Goal: Task Accomplishment & Management: Complete application form

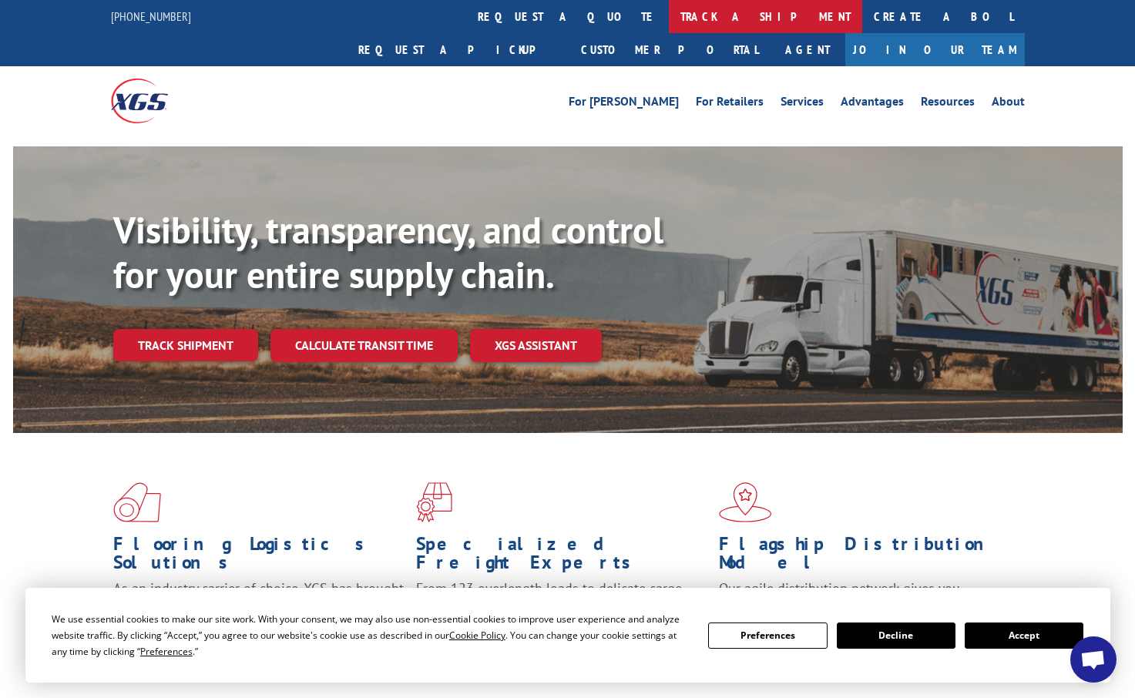
click at [669, 15] on link "track a shipment" at bounding box center [765, 16] width 193 height 33
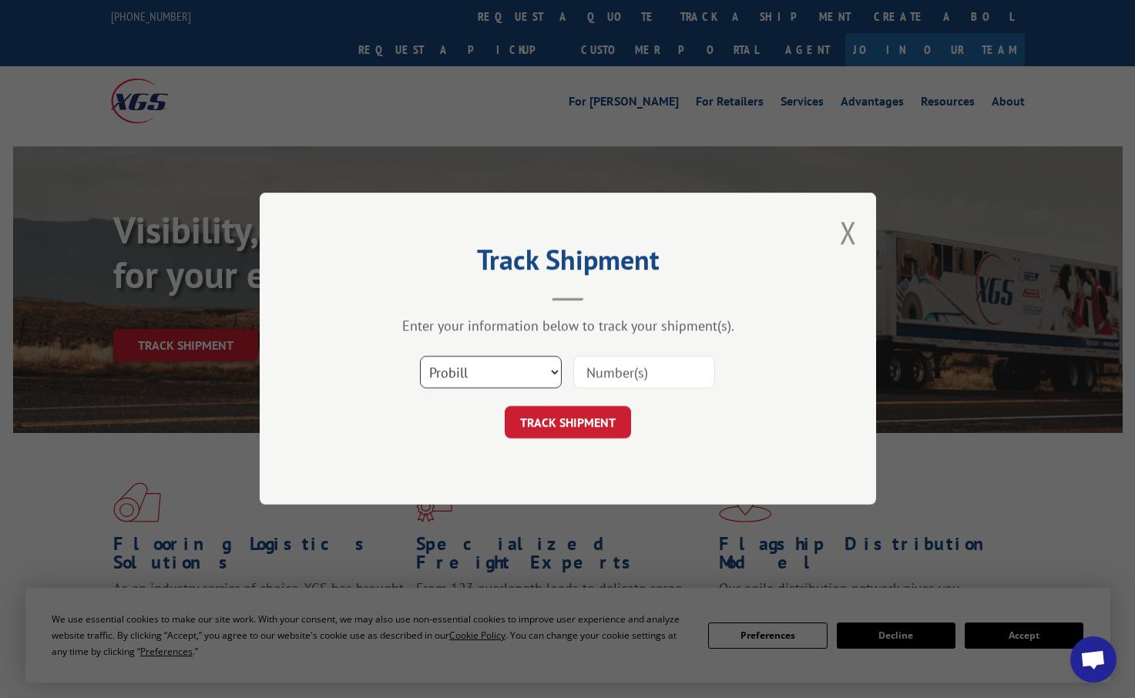
click at [555, 367] on select "Select category... Probill BOL PO" at bounding box center [491, 373] width 142 height 32
select select "bol"
click at [420, 357] on select "Select category... Probill BOL PO" at bounding box center [491, 373] width 142 height 32
click at [609, 384] on input at bounding box center [644, 373] width 142 height 32
type input "20493"
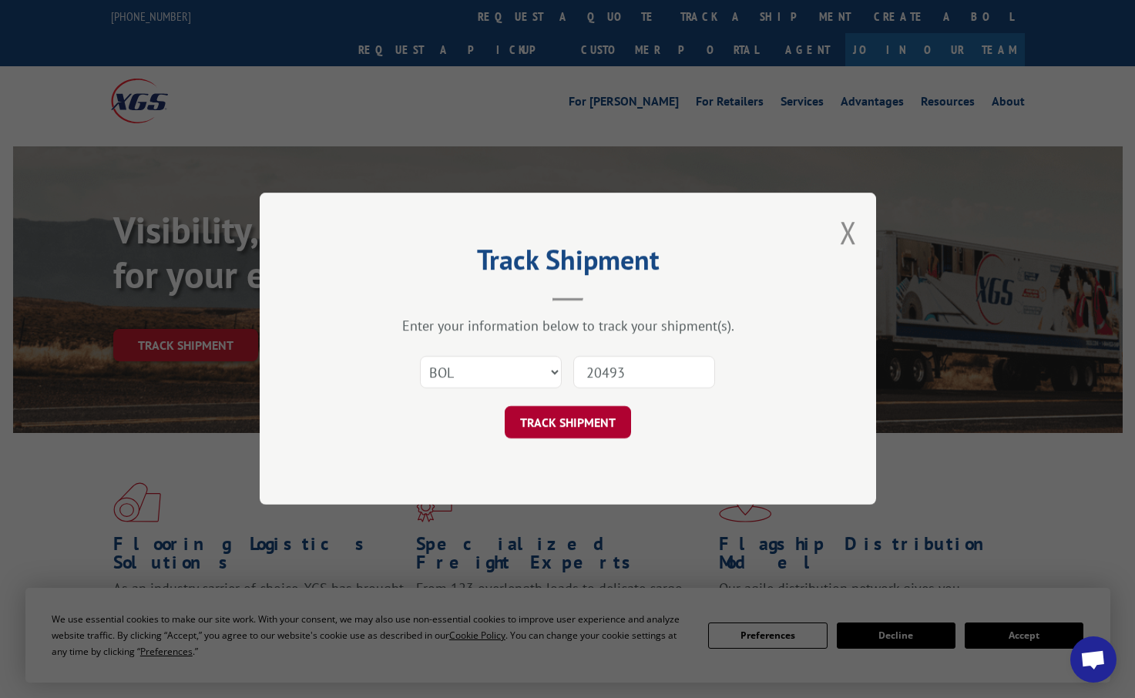
click at [595, 425] on button "TRACK SHIPMENT" at bounding box center [568, 423] width 126 height 32
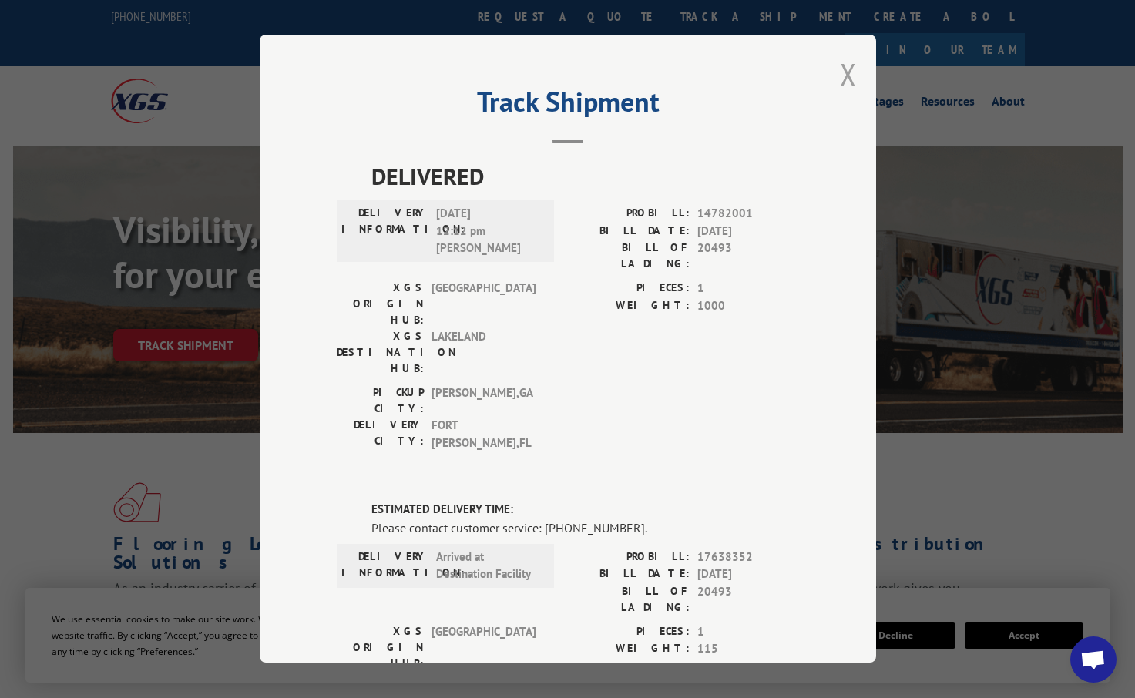
click at [840, 75] on button "Close modal" at bounding box center [848, 74] width 17 height 41
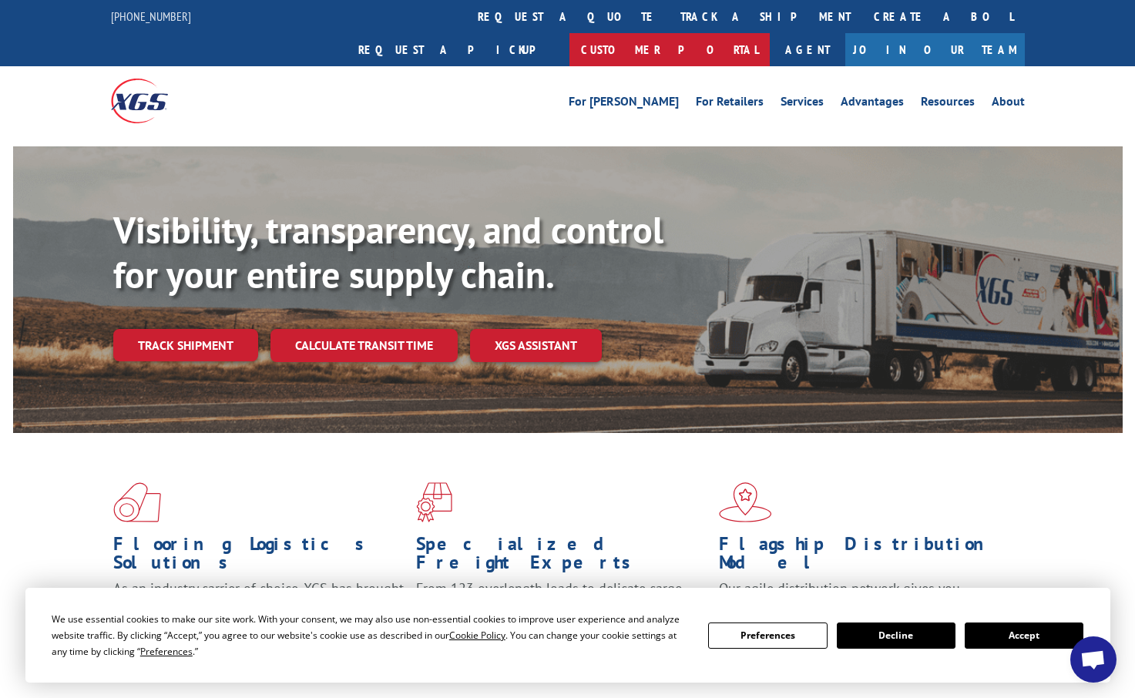
click at [769, 33] on link "Customer Portal" at bounding box center [669, 49] width 200 height 33
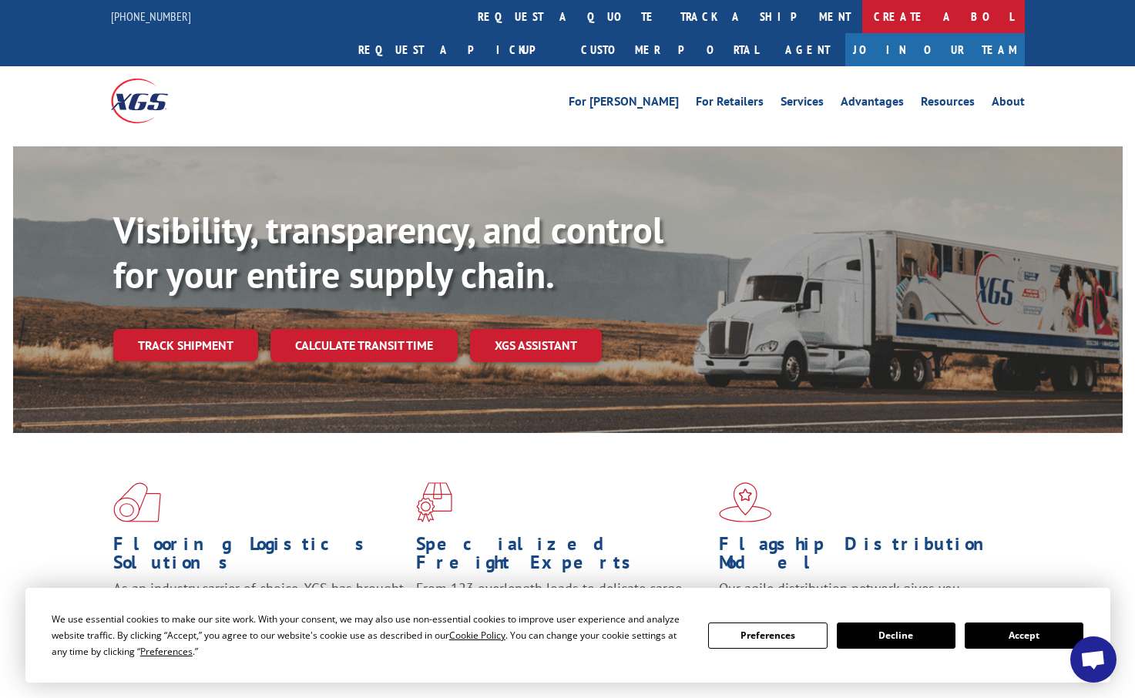
click at [862, 12] on link "Create a BOL" at bounding box center [943, 16] width 163 height 33
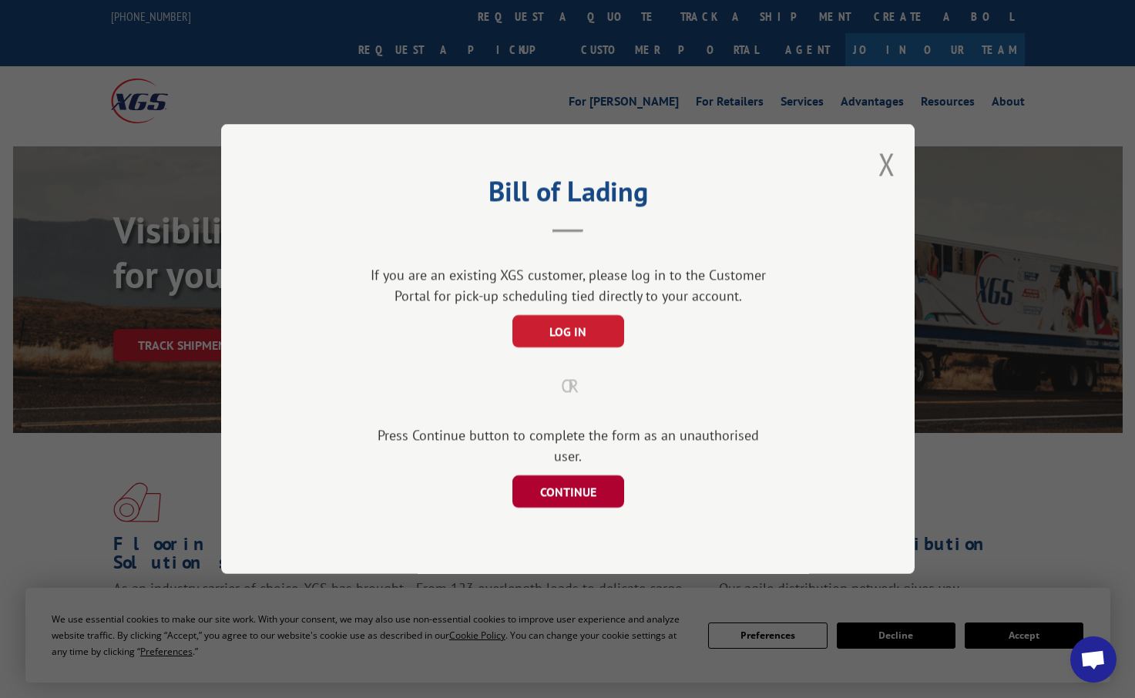
click at [562, 482] on button "CONTINUE" at bounding box center [567, 491] width 112 height 32
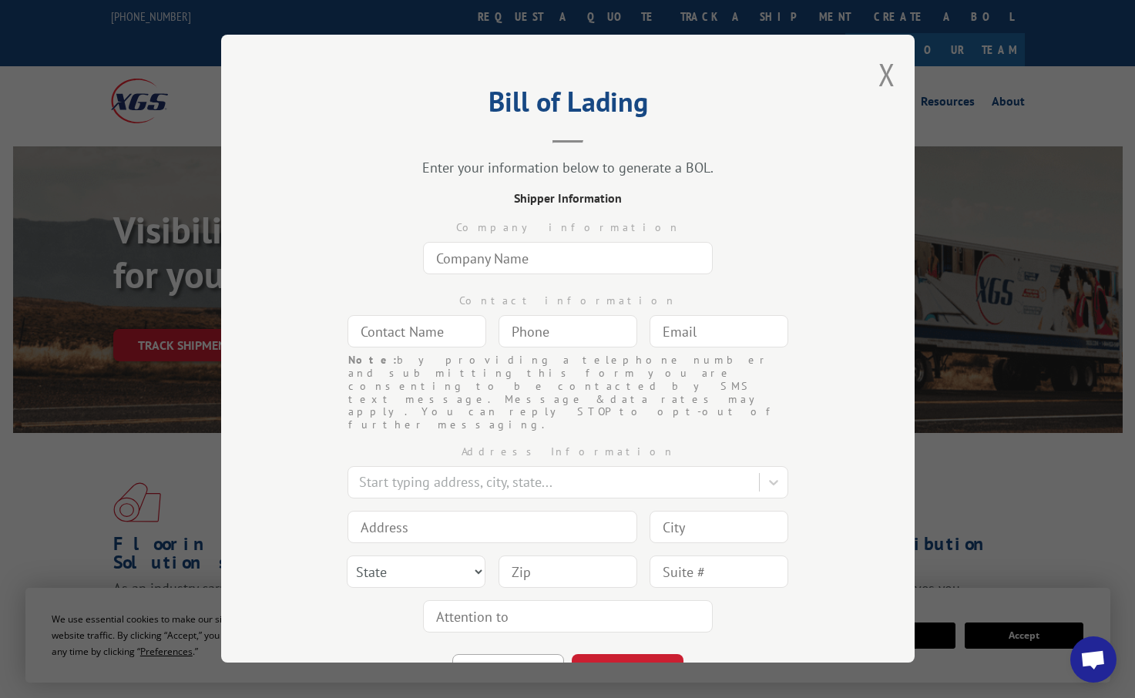
click at [538, 272] on input "text" at bounding box center [568, 258] width 290 height 32
type input "USA CARPETS"
type input "[PERSON_NAME]"
type input "[EMAIL_ADDRESS][DOMAIN_NAME]"
type input "[PERSON_NAME]"
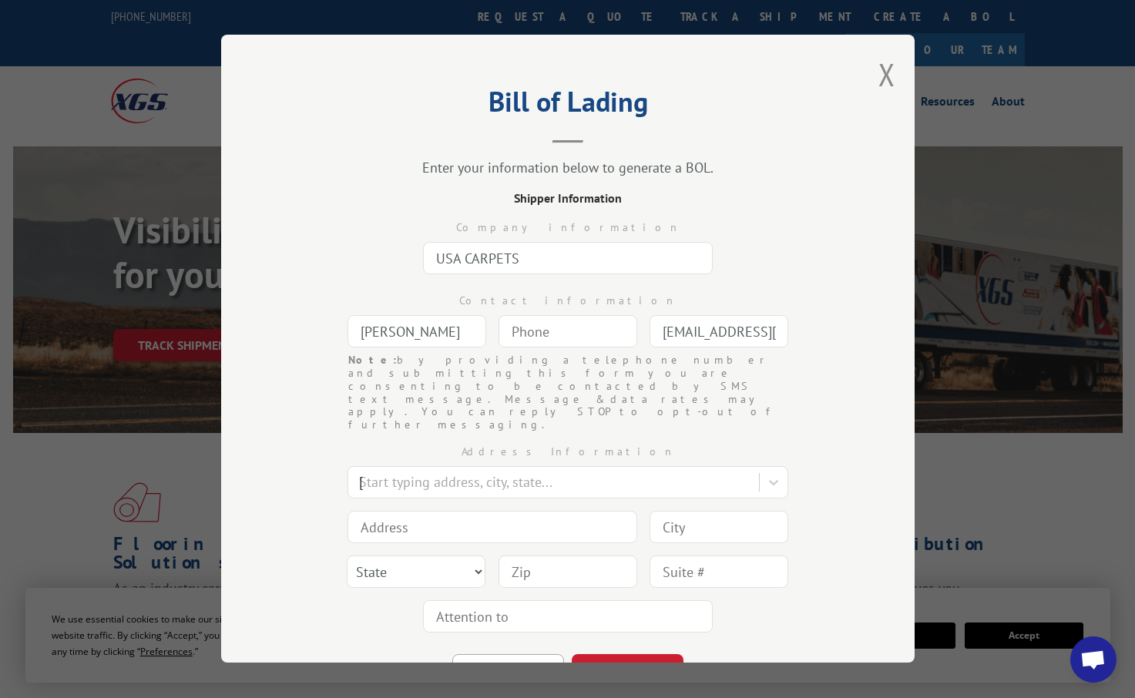
type input "[STREET_ADDRESS][PERSON_NAME]"
type input "[PERSON_NAME]"
select select "GA"
type input "30720"
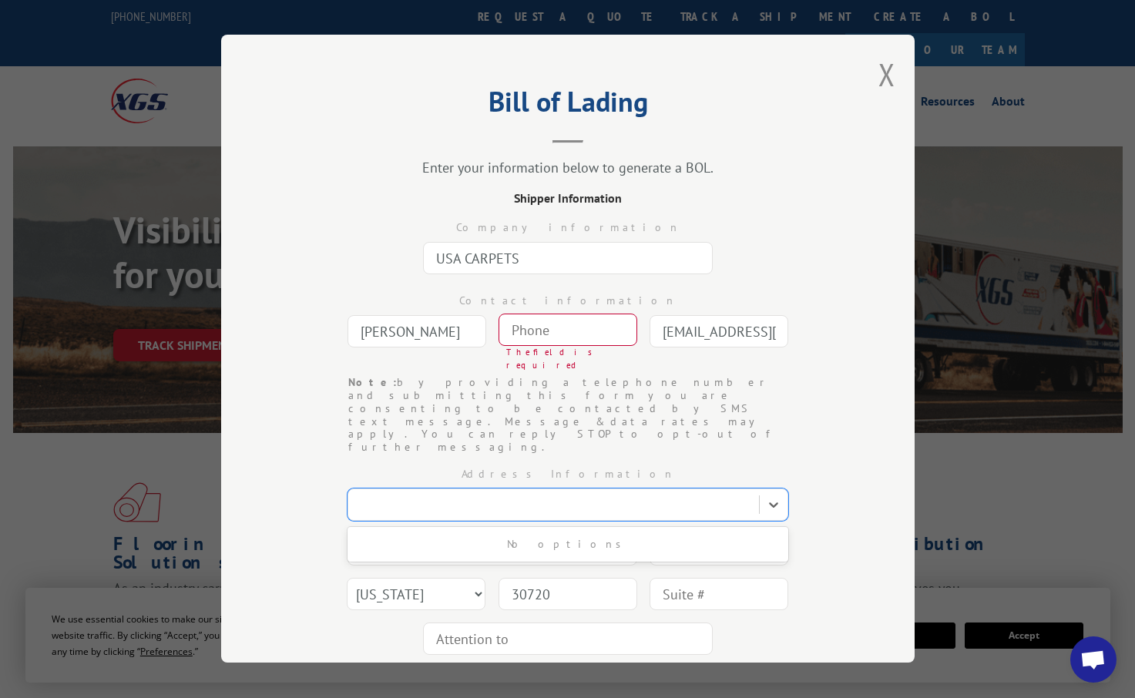
click at [401, 330] on input "[PERSON_NAME]" at bounding box center [416, 331] width 139 height 32
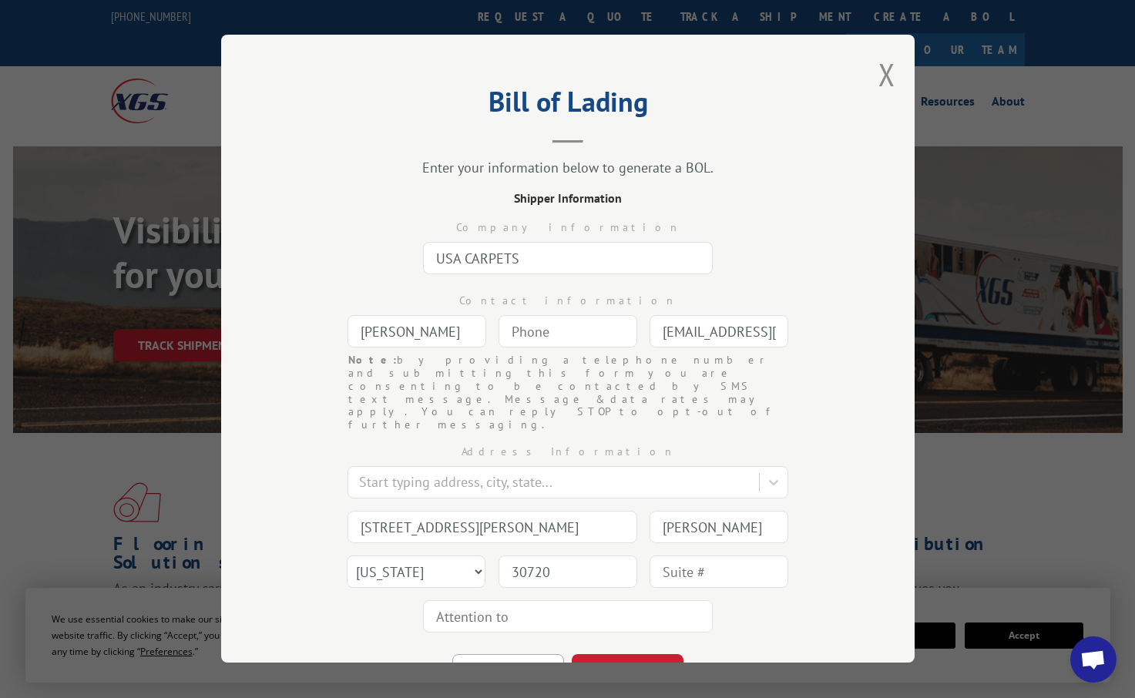
type input "[PERSON_NAME]"
click at [542, 333] on input "(___) ___-____" at bounding box center [567, 331] width 139 height 32
type input "[PHONE_NUMBER]"
click at [628, 654] on button "CONTINUE" at bounding box center [628, 671] width 112 height 34
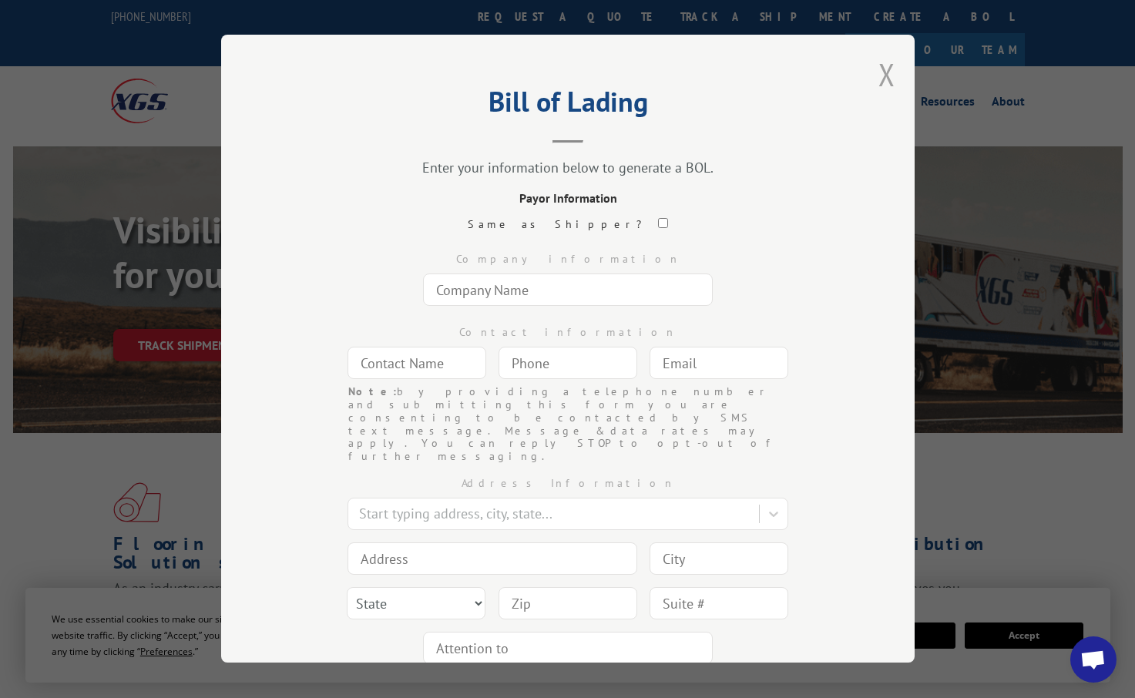
click at [880, 75] on button "Close modal" at bounding box center [886, 74] width 17 height 41
